Goal: Complete application form: Complete application form

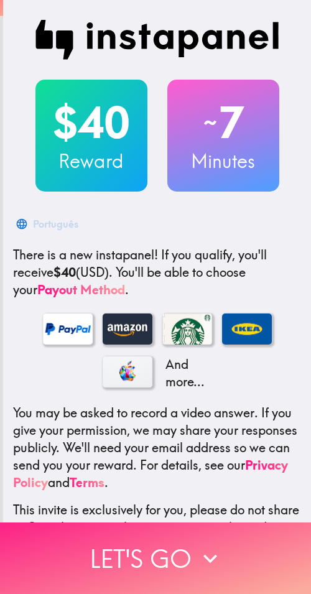
click at [126, 535] on button "Let's go" at bounding box center [155, 557] width 311 height 71
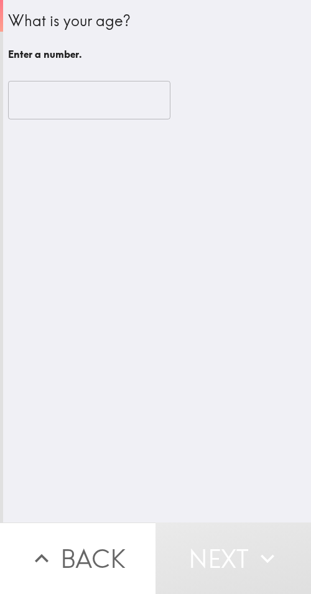
click at [121, 89] on input "number" at bounding box center [89, 100] width 162 height 39
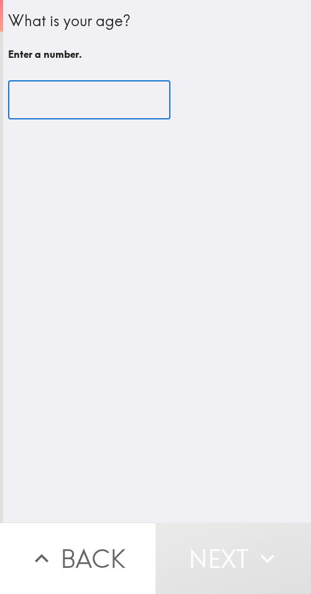
paste input "48"
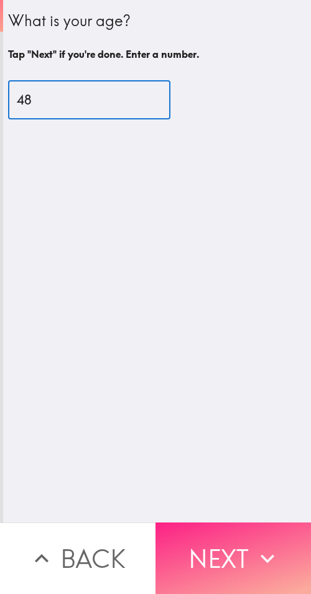
type input "48"
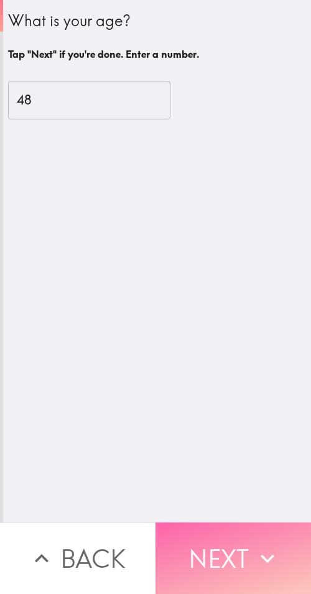
click at [234, 541] on button "Next" at bounding box center [232, 557] width 155 height 71
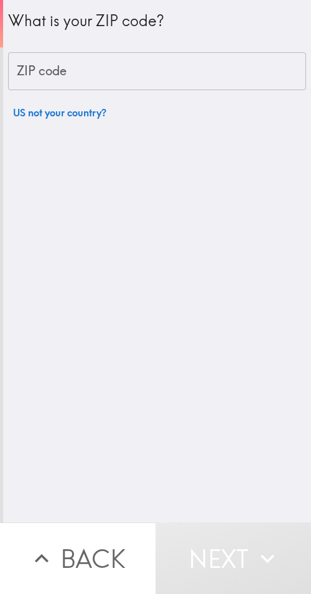
drag, startPoint x: 83, startPoint y: 73, endPoint x: 84, endPoint y: 80, distance: 6.3
click at [83, 73] on input "ZIP code" at bounding box center [157, 71] width 298 height 39
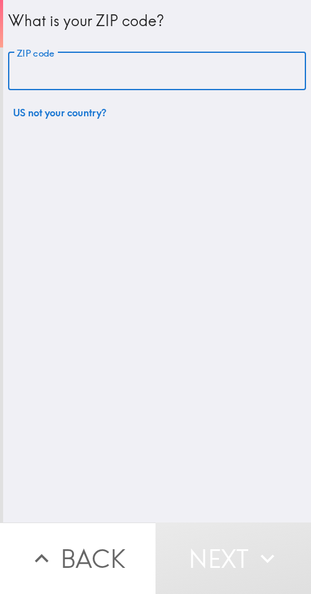
paste input "33612"
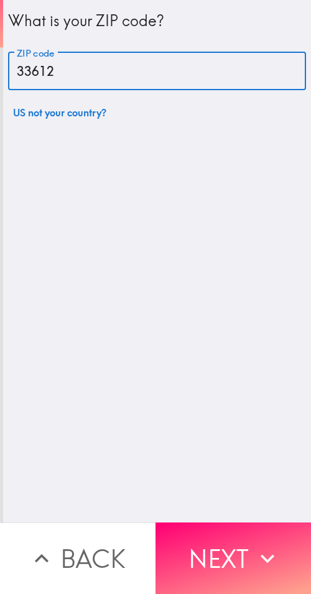
type input "33612"
click at [237, 541] on button "Next" at bounding box center [232, 557] width 155 height 71
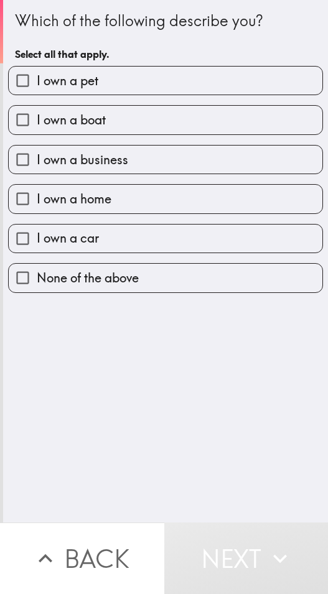
click at [162, 167] on label "I own a business" at bounding box center [165, 159] width 313 height 28
click at [37, 167] on input "I own a business" at bounding box center [23, 159] width 28 height 28
checkbox input "true"
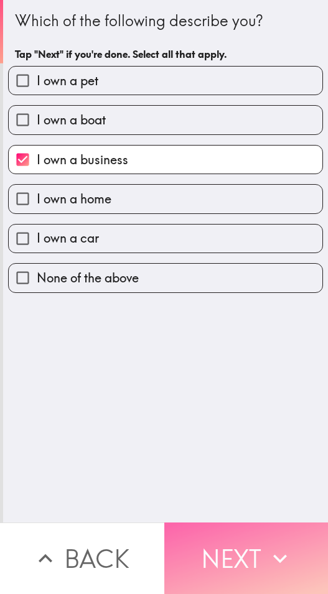
click at [275, 544] on icon "button" at bounding box center [279, 557] width 27 height 27
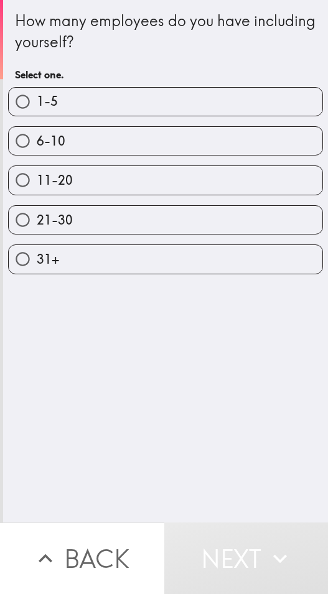
click at [160, 218] on label "21-30" at bounding box center [165, 220] width 313 height 28
click at [37, 218] on input "21-30" at bounding box center [23, 220] width 28 height 28
radio input "true"
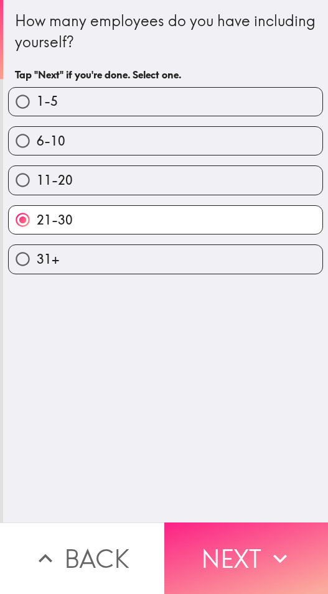
click at [247, 531] on button "Next" at bounding box center [246, 557] width 164 height 71
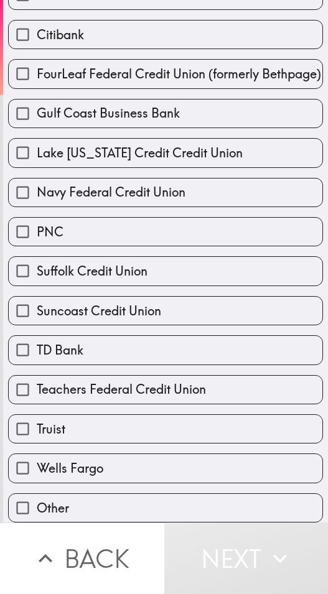
scroll to position [201, 0]
click at [96, 425] on label "Truist" at bounding box center [165, 429] width 313 height 28
click at [37, 425] on input "Truist" at bounding box center [23, 429] width 28 height 28
checkbox input "true"
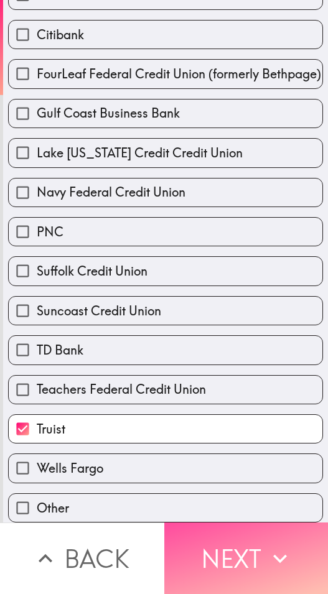
click at [223, 539] on button "Next" at bounding box center [246, 557] width 164 height 71
